Goal: Task Accomplishment & Management: Use online tool/utility

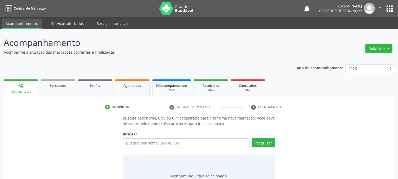
click at [75, 24] on link "Serviços ofertados" at bounding box center [67, 23] width 40 height 9
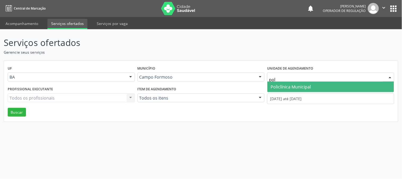
type input "poli"
click at [291, 84] on span "Policlínica Municipal" at bounding box center [291, 87] width 40 height 6
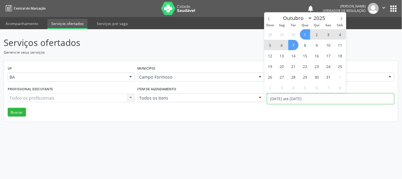
click at [298, 100] on input "[DATE] até [DATE]" at bounding box center [330, 98] width 127 height 11
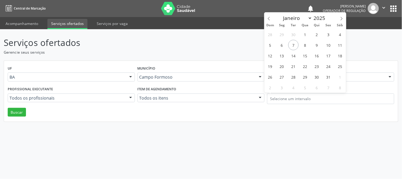
drag, startPoint x: 163, startPoint y: 99, endPoint x: 274, endPoint y: 63, distance: 115.9
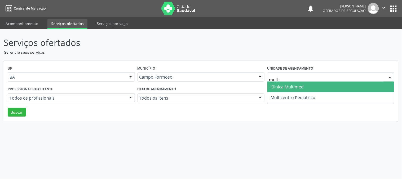
type input "multi"
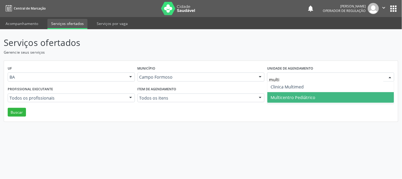
click at [306, 95] on span "Multicentro Pediátrico" at bounding box center [293, 97] width 45 height 6
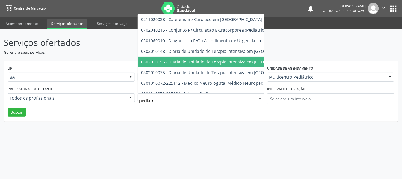
type input "pediatra"
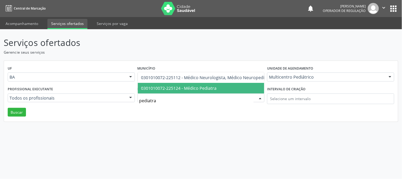
click at [210, 85] on span "0301010072-225124 - Médico Pediatra" at bounding box center [179, 88] width 76 height 6
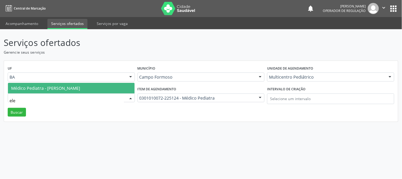
type input "elen"
click at [52, 86] on span "Médico Pediatra - [PERSON_NAME]" at bounding box center [45, 88] width 69 height 6
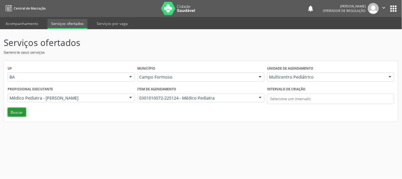
click at [21, 111] on button "Buscar" at bounding box center [17, 112] width 18 height 9
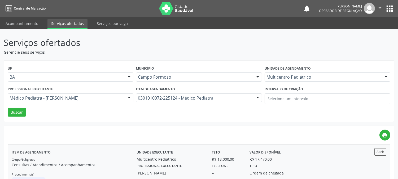
click at [212, 156] on label "Teto" at bounding box center [216, 152] width 8 height 8
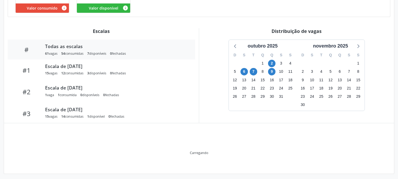
scroll to position [148, 0]
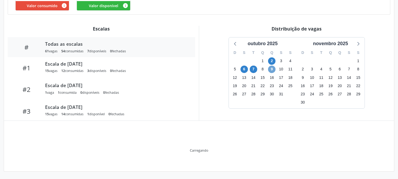
click at [271, 69] on span "9" at bounding box center [271, 68] width 7 height 7
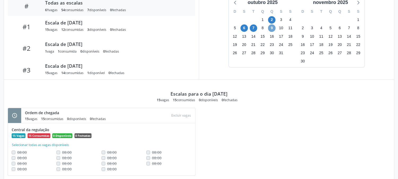
scroll to position [203, 0]
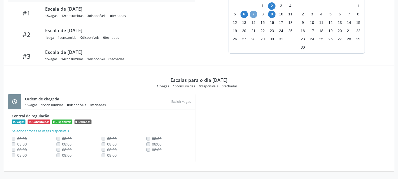
click at [254, 15] on span "7" at bounding box center [253, 14] width 7 height 7
click at [245, 14] on span "6" at bounding box center [243, 14] width 7 height 7
click at [271, 14] on span "9" at bounding box center [271, 14] width 7 height 7
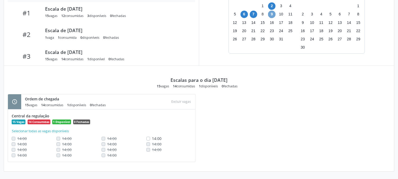
click at [271, 14] on span "9" at bounding box center [271, 14] width 7 height 7
